Goal: Communication & Community: Participate in discussion

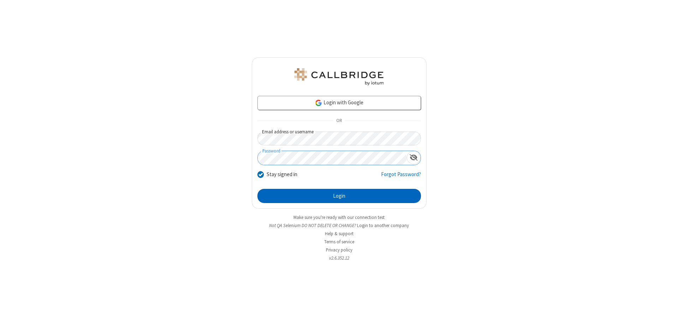
click at [339, 196] on button "Login" at bounding box center [339, 196] width 164 height 14
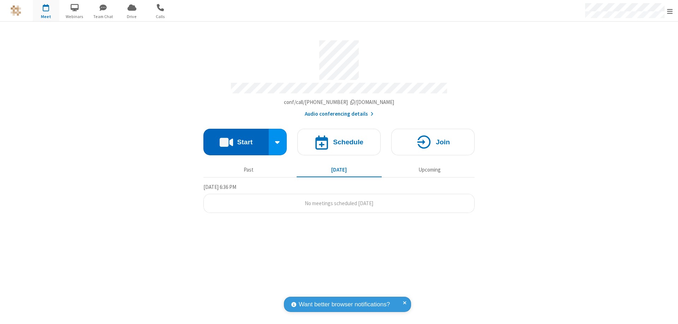
click at [236, 138] on button "Start" at bounding box center [235, 142] width 65 height 26
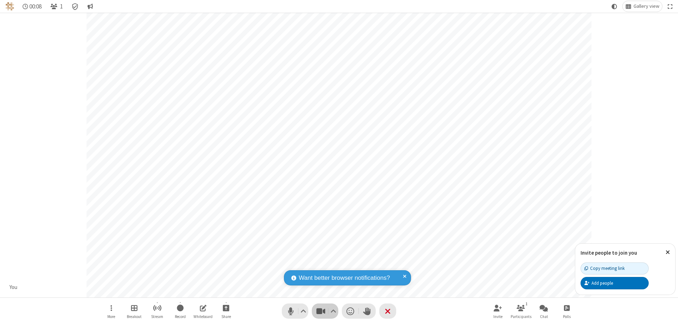
click at [321, 310] on span "Stop video (⌘+Shift+V)" at bounding box center [320, 310] width 11 height 10
click at [321, 310] on span "Start video (⌘+Shift+V)" at bounding box center [320, 310] width 11 height 10
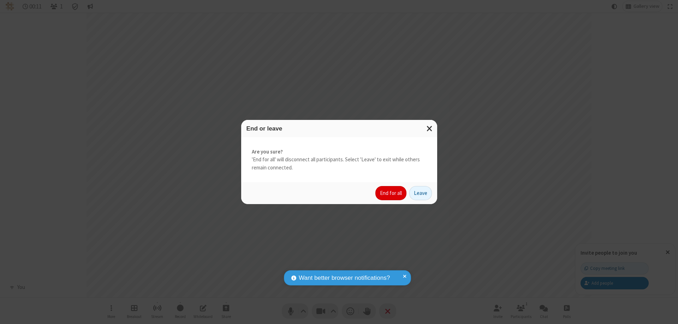
click at [391, 193] on button "End for all" at bounding box center [390, 193] width 31 height 14
